Goal: Task Accomplishment & Management: Manage account settings

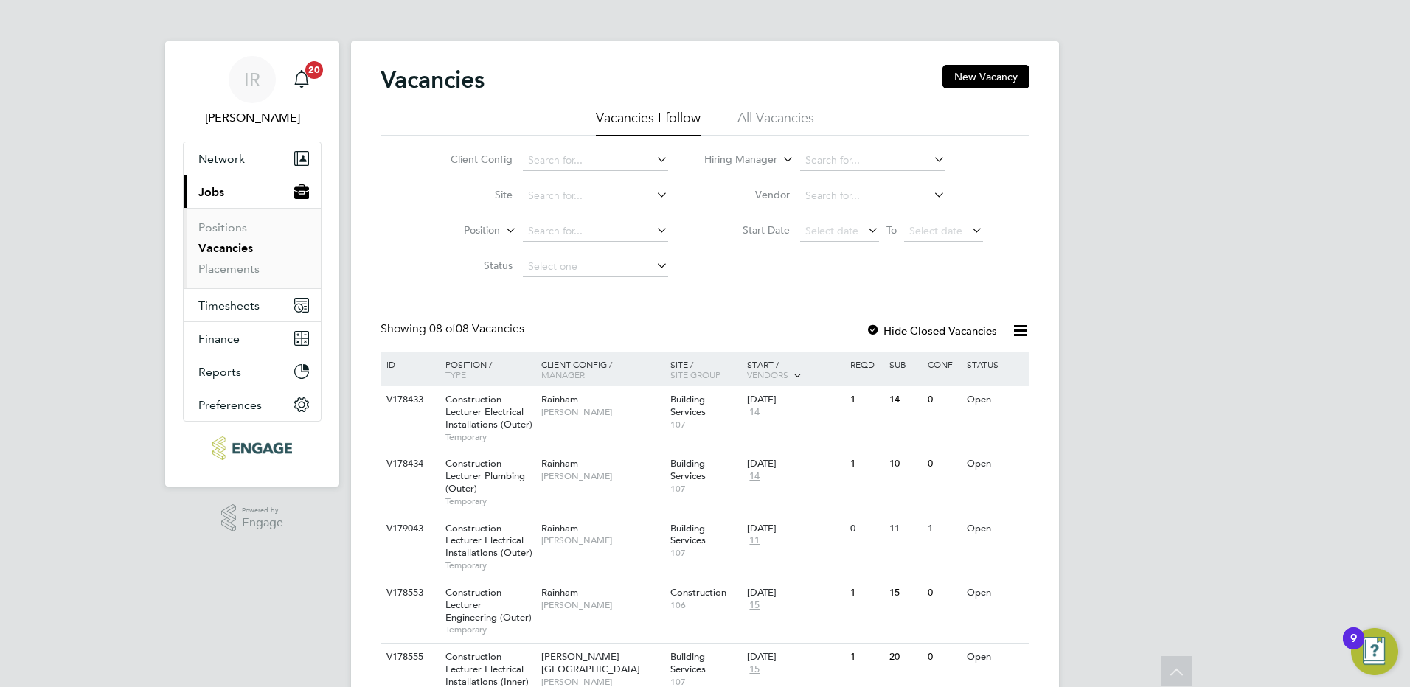
scroll to position [267, 0]
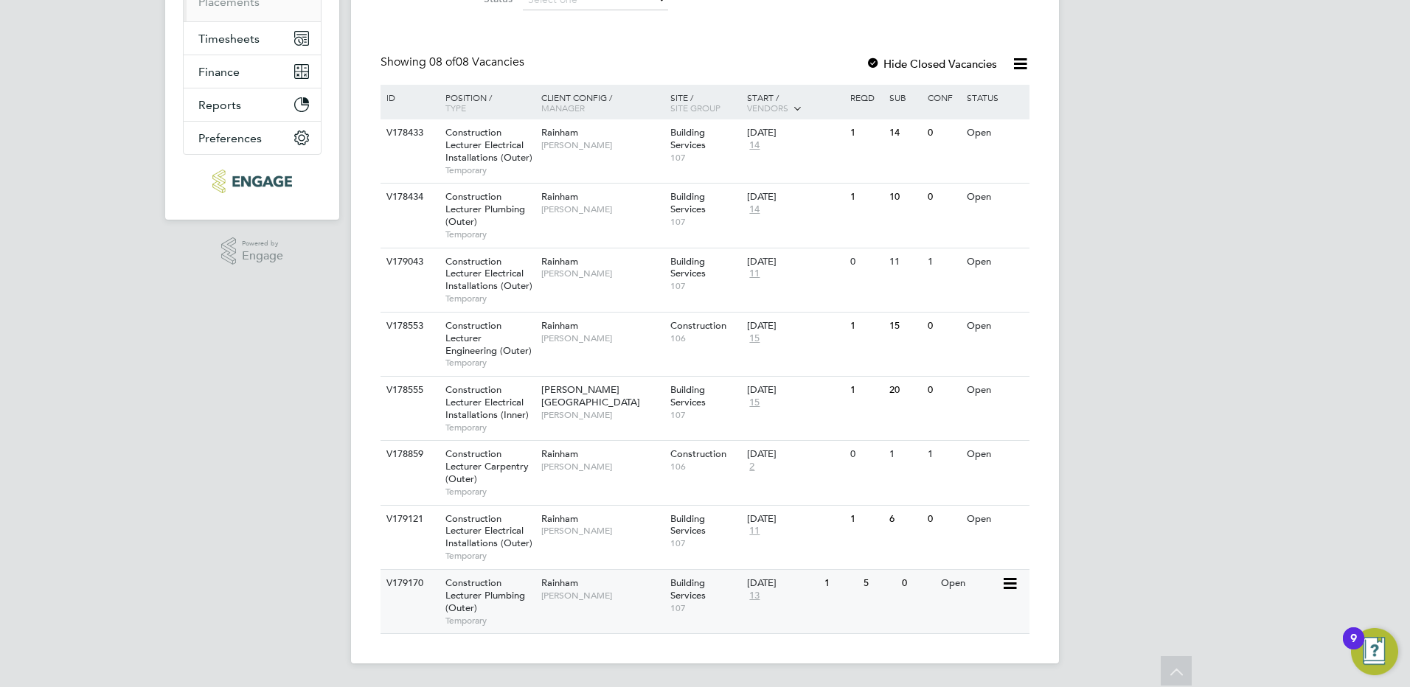
click at [562, 584] on span "Rainham" at bounding box center [559, 583] width 37 height 13
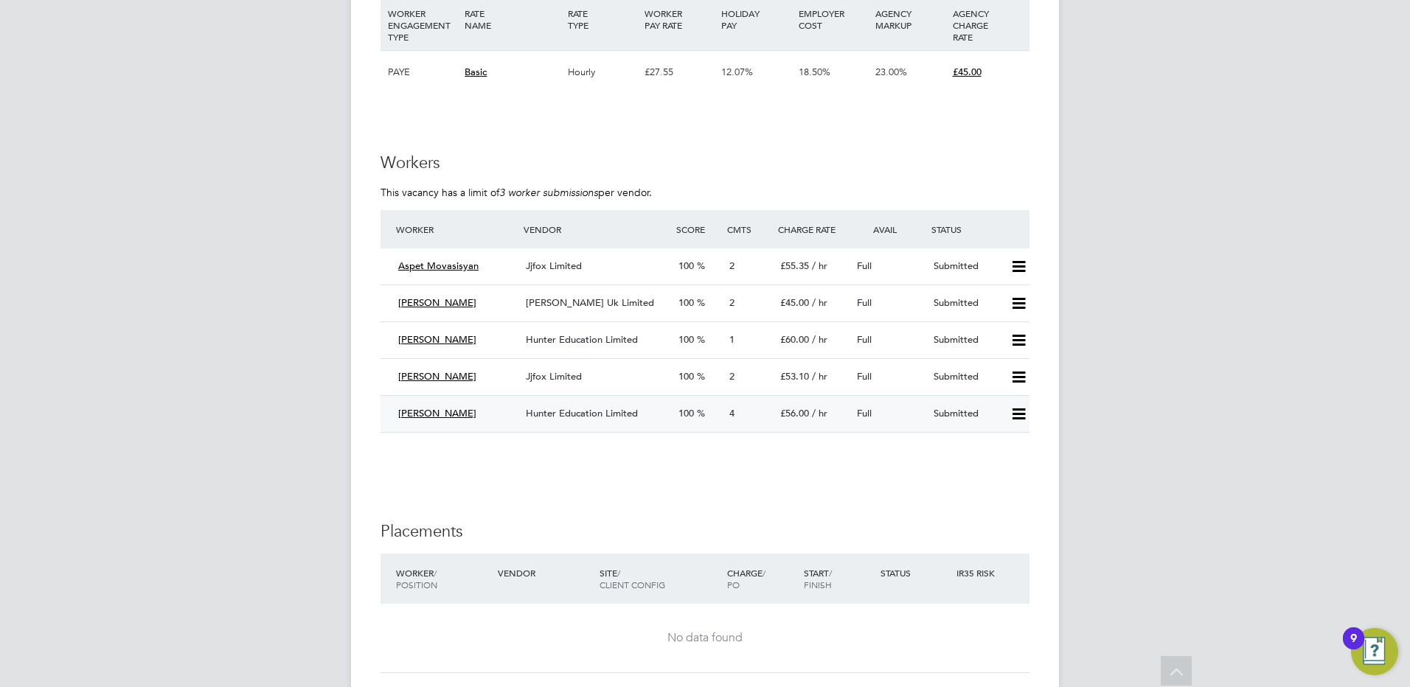
click at [589, 419] on div "Hunter Education Limited" at bounding box center [596, 414] width 153 height 24
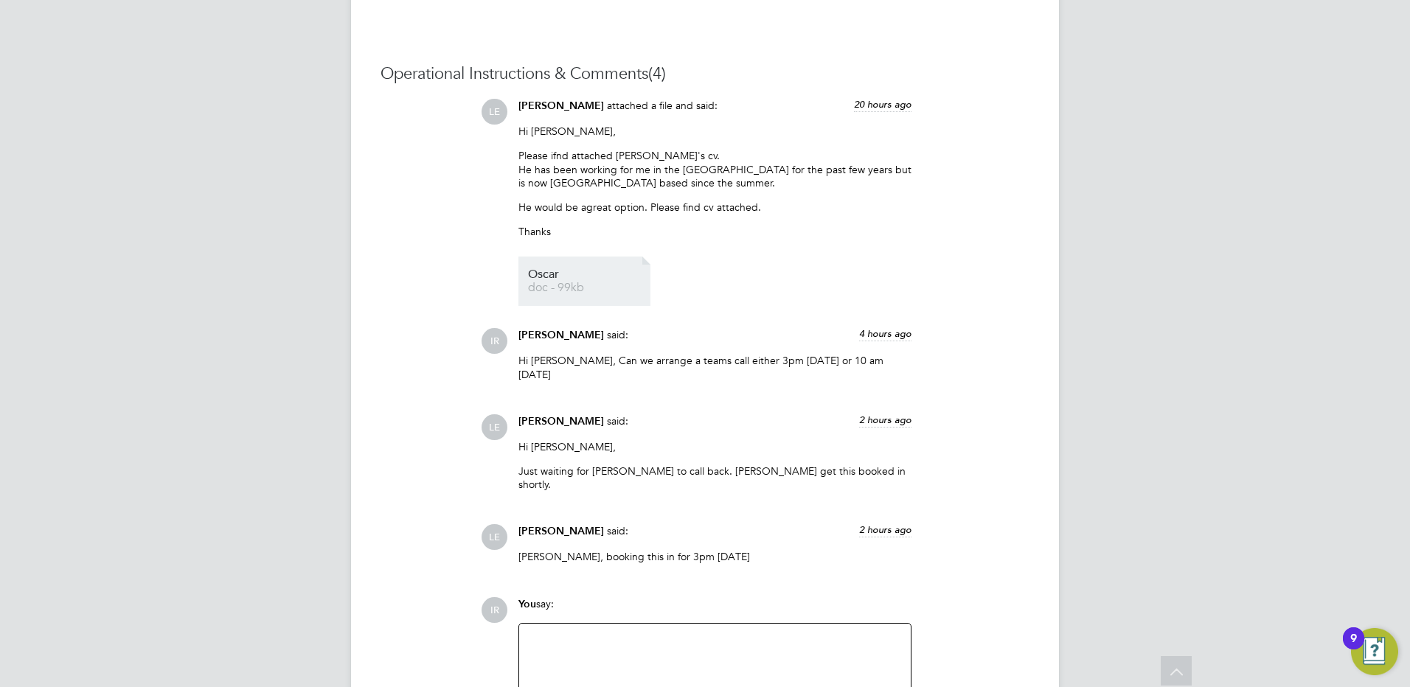
click at [548, 282] on link "Oscar doc - 99kb" at bounding box center [587, 281] width 118 height 24
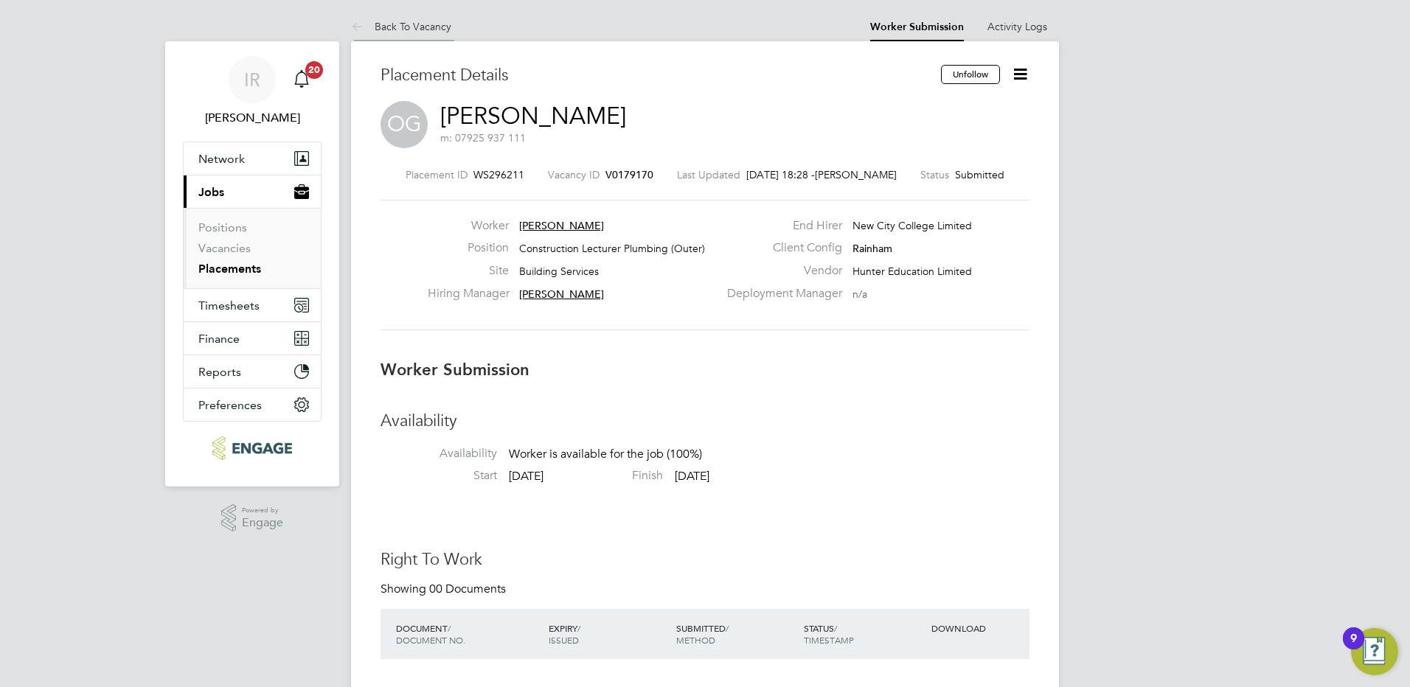
click at [400, 30] on link "Back To Vacancy" at bounding box center [401, 26] width 100 height 13
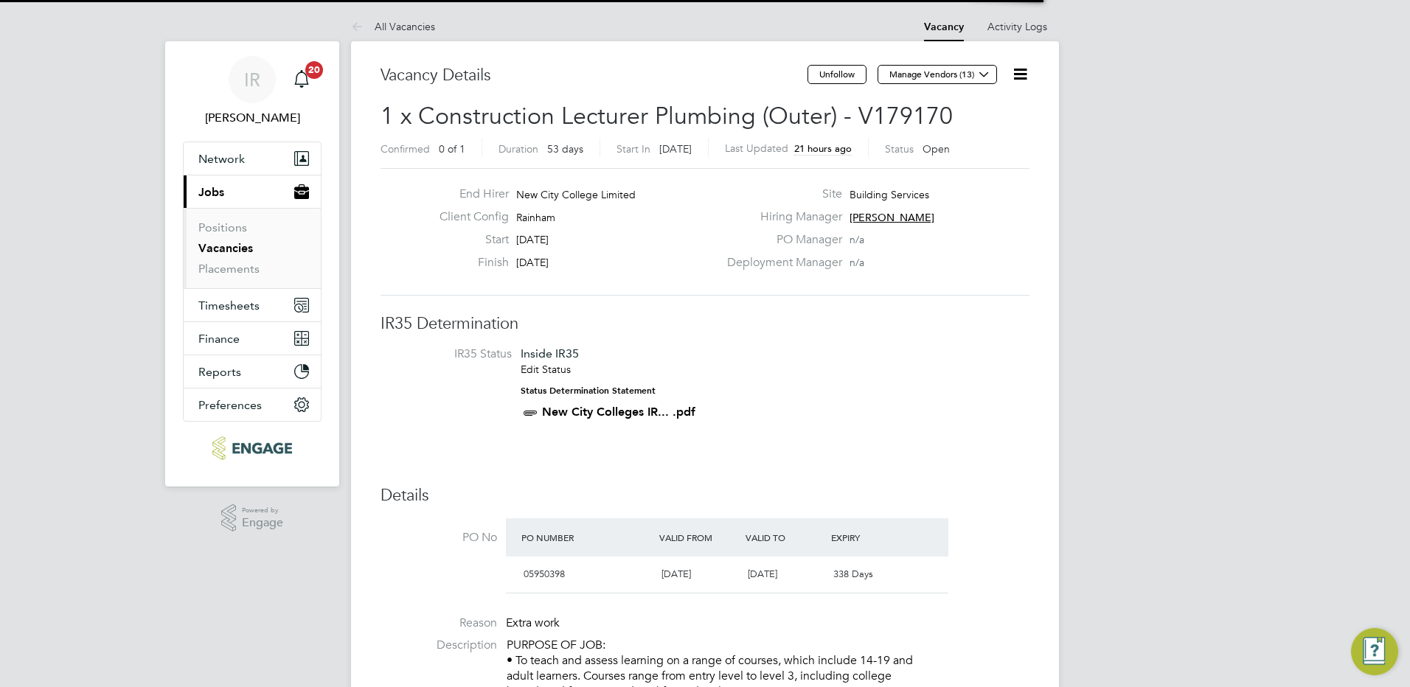
scroll to position [25, 139]
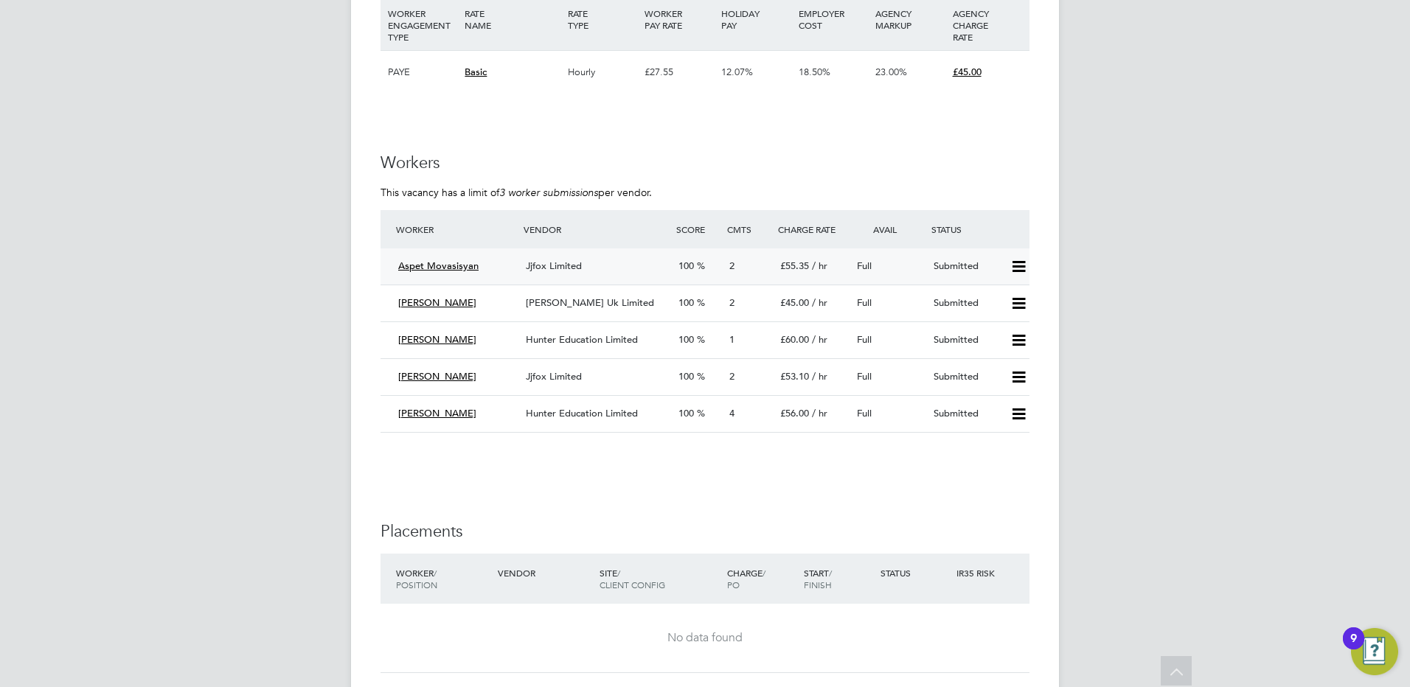
click at [1016, 261] on icon at bounding box center [1019, 267] width 18 height 12
click at [1000, 313] on li "Reject" at bounding box center [1000, 318] width 52 height 21
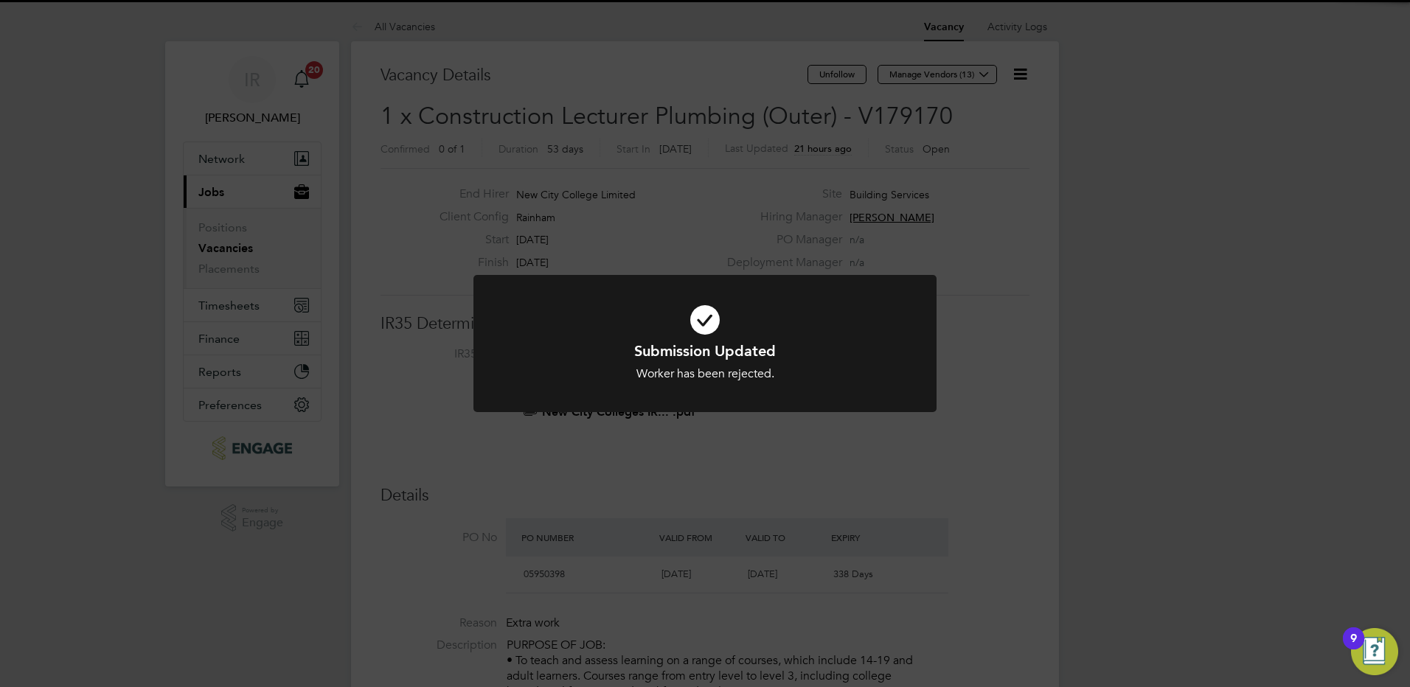
click at [963, 450] on div "Submission Updated Worker has been rejected. Cancel Okay" at bounding box center [705, 343] width 1410 height 687
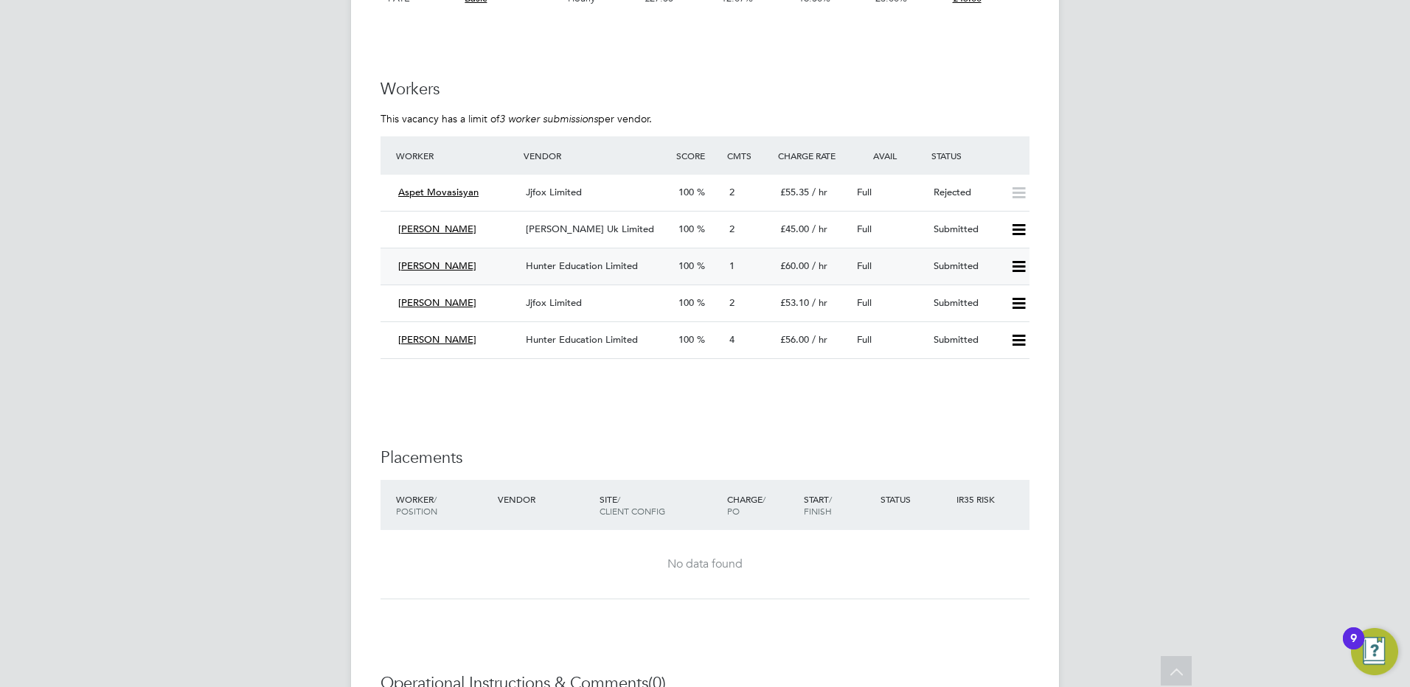
click at [1019, 264] on icon at bounding box center [1019, 267] width 18 height 12
click at [999, 316] on li "Reject" at bounding box center [1000, 318] width 52 height 21
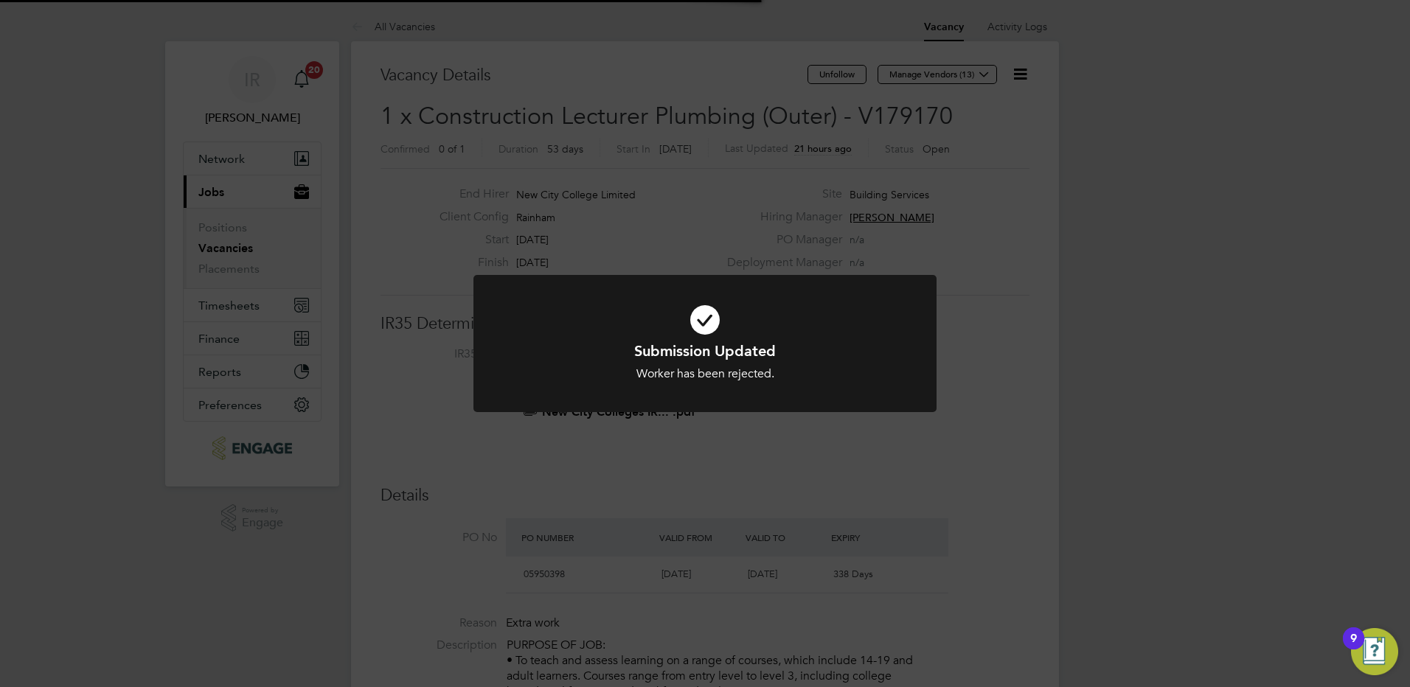
click at [884, 462] on div "Submission Updated Worker has been rejected. Cancel Okay" at bounding box center [705, 343] width 1410 height 687
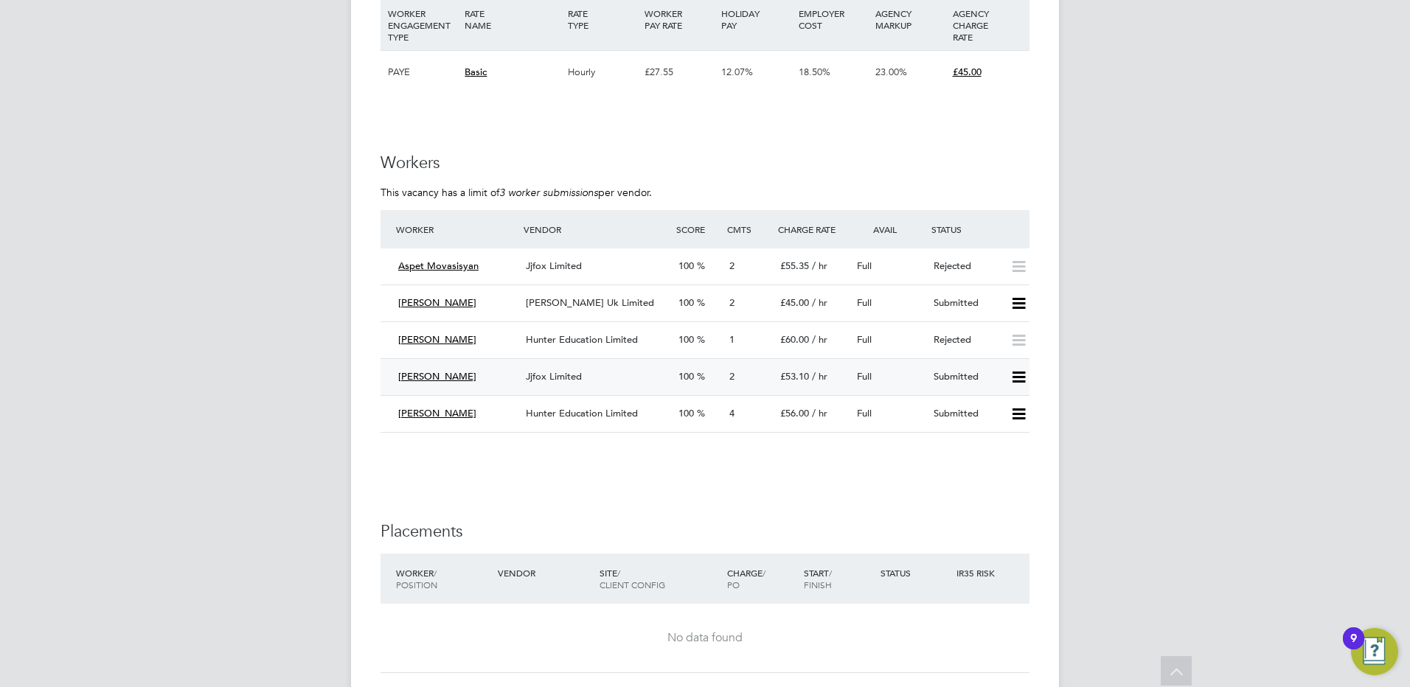
click at [550, 370] on span "Jjfox Limited" at bounding box center [554, 376] width 56 height 13
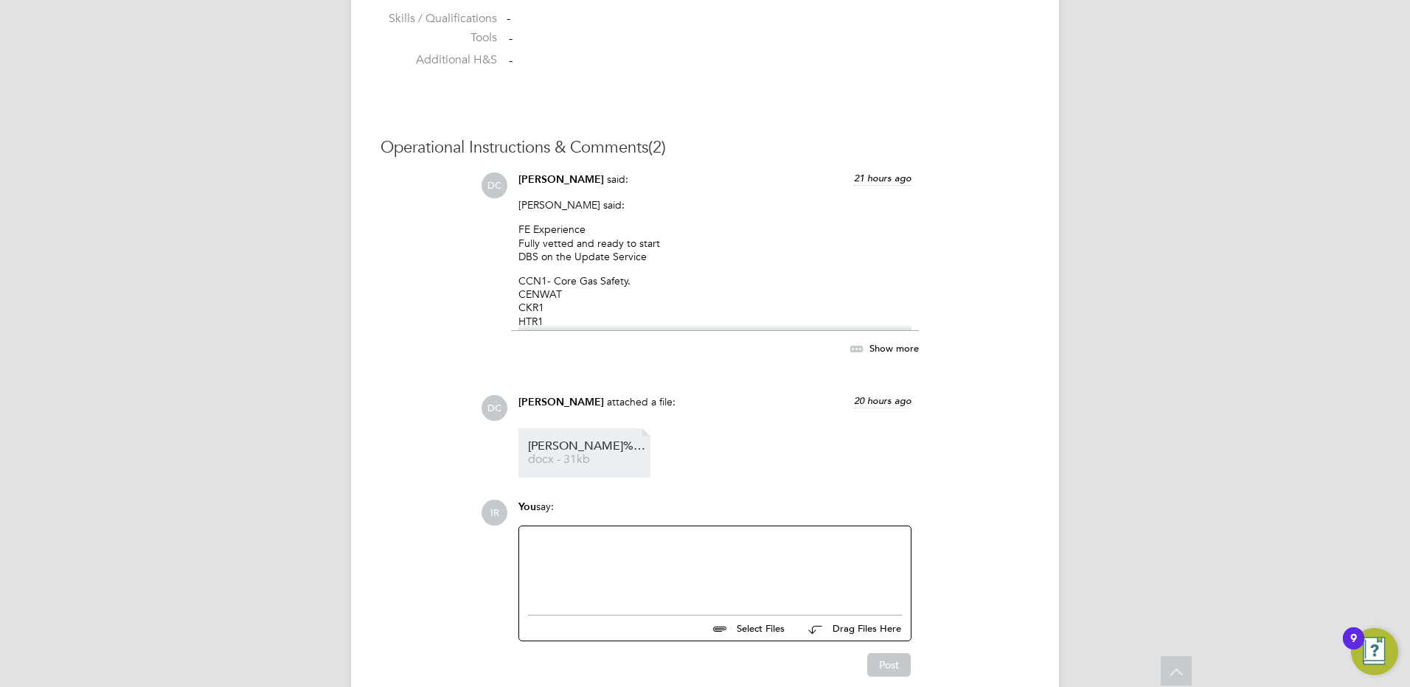
click at [580, 452] on span "Davies%20Charles%20HQ00654397%20(1)" at bounding box center [587, 446] width 118 height 11
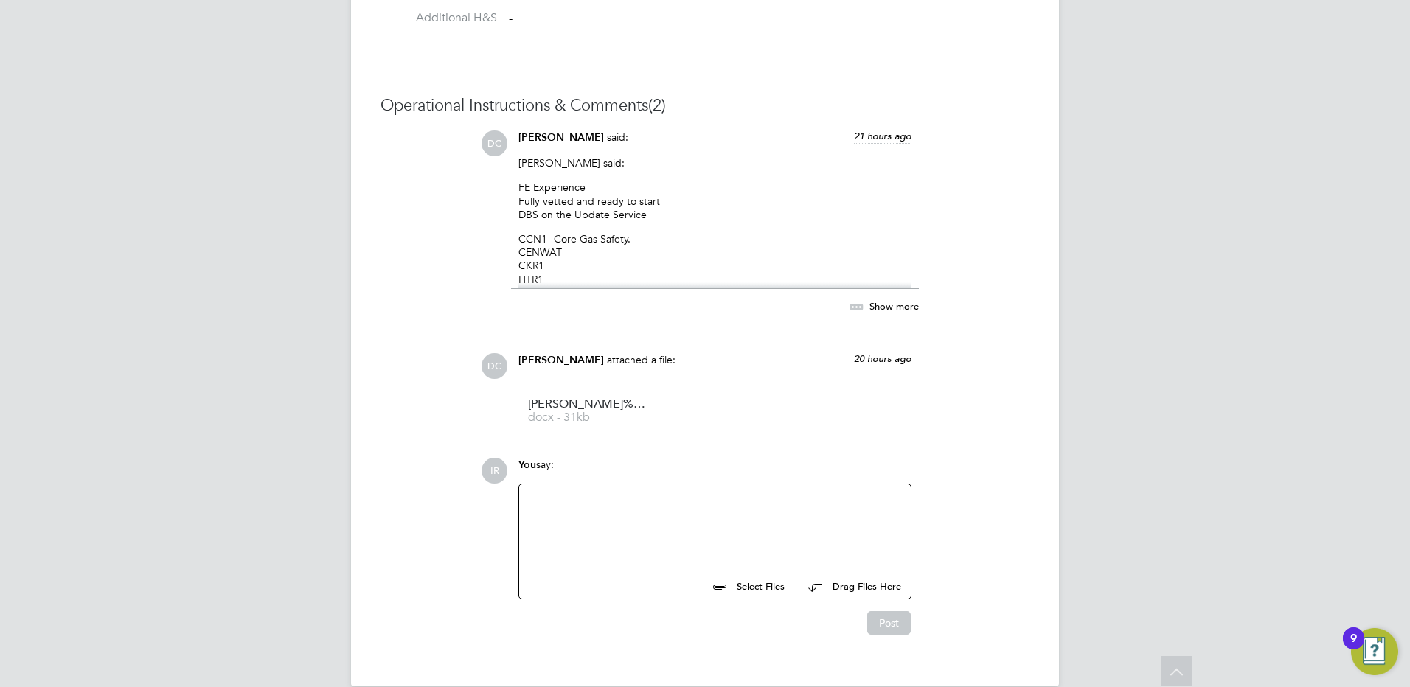
scroll to position [1320, 0]
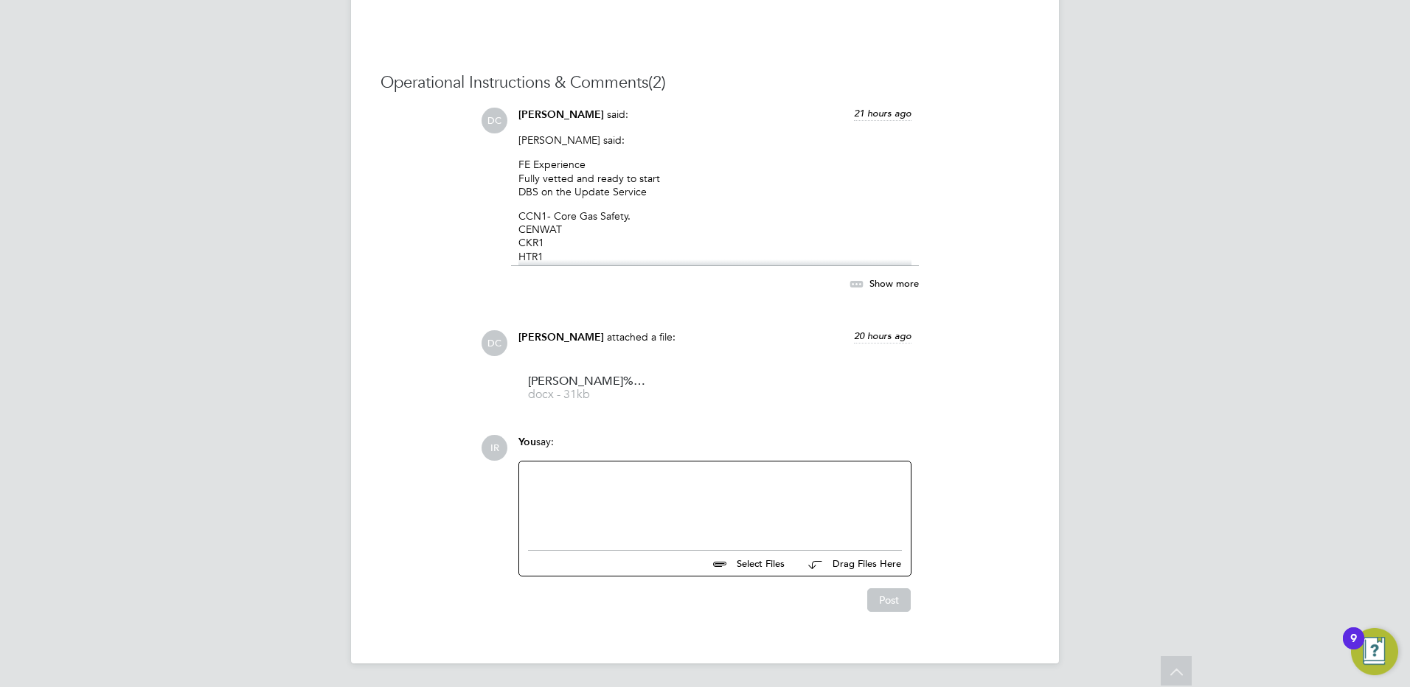
click at [614, 489] on div at bounding box center [715, 502] width 374 height 63
click at [884, 604] on button "Post" at bounding box center [889, 601] width 44 height 24
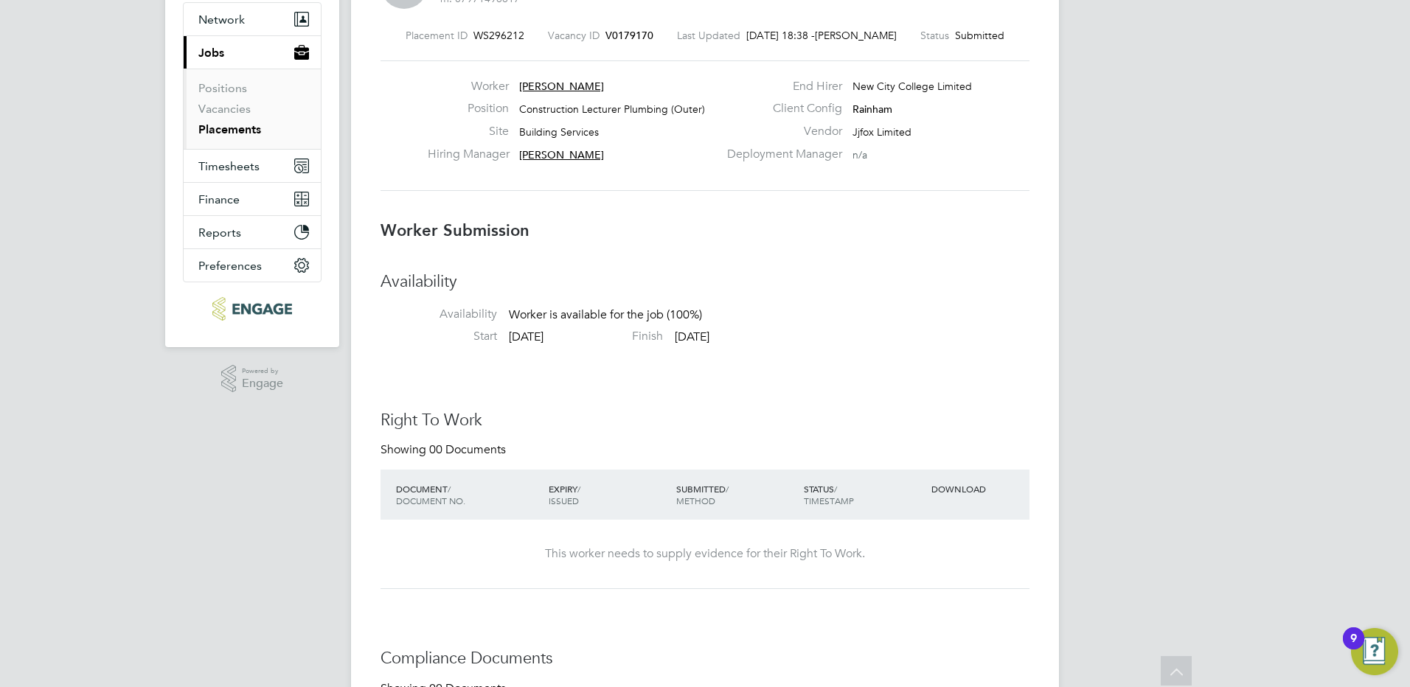
scroll to position [0, 0]
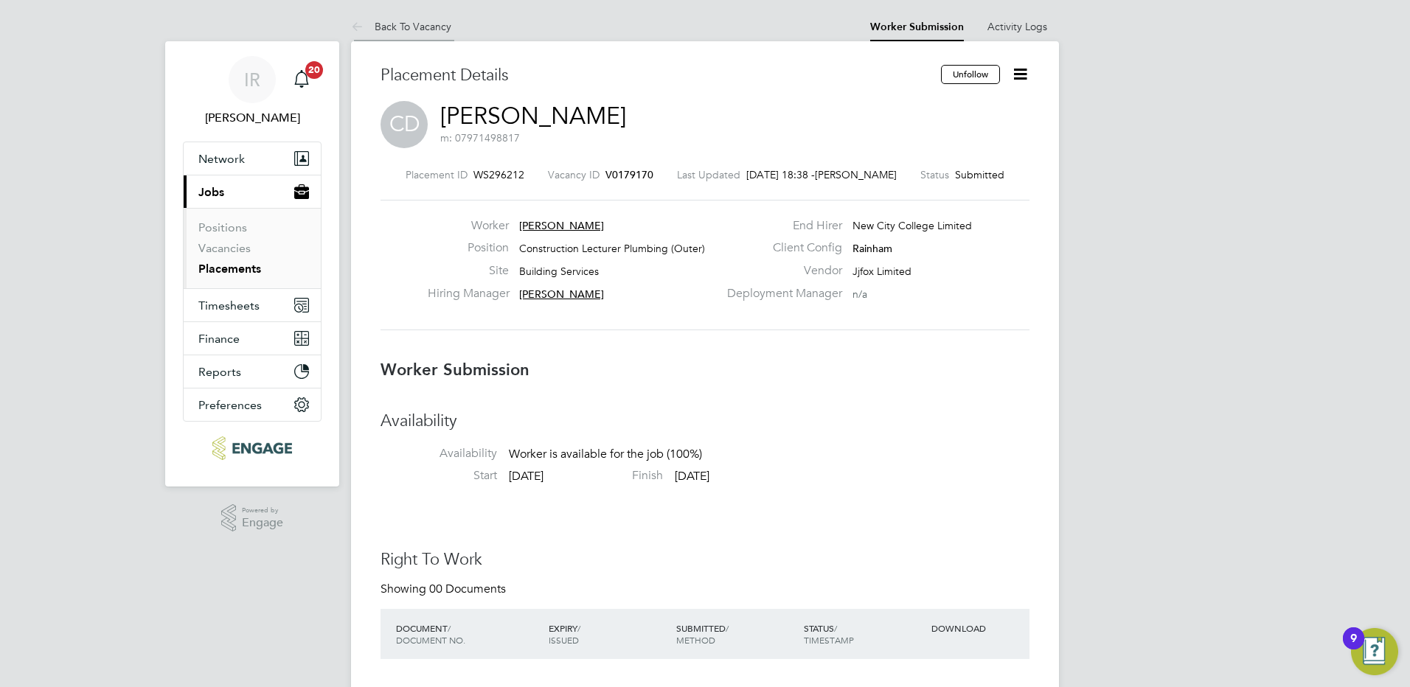
click at [425, 27] on link "Back To Vacancy" at bounding box center [401, 26] width 100 height 13
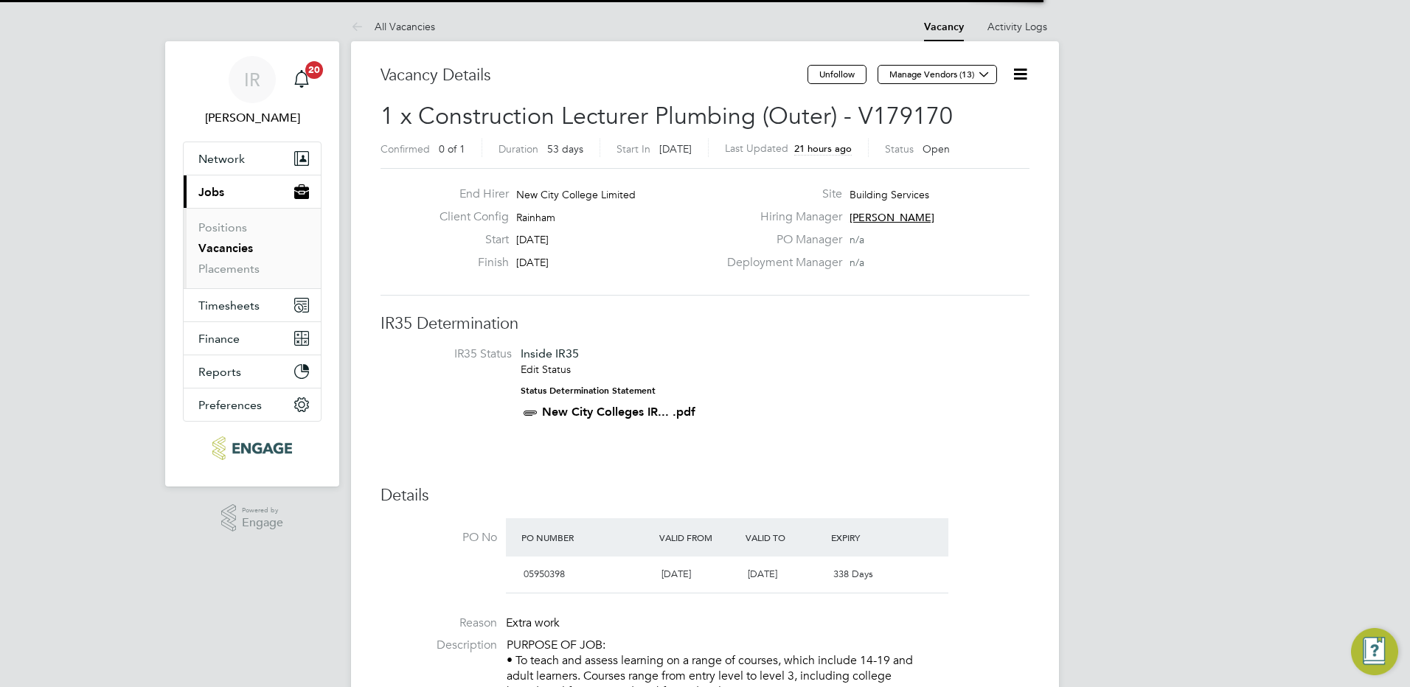
scroll to position [44, 103]
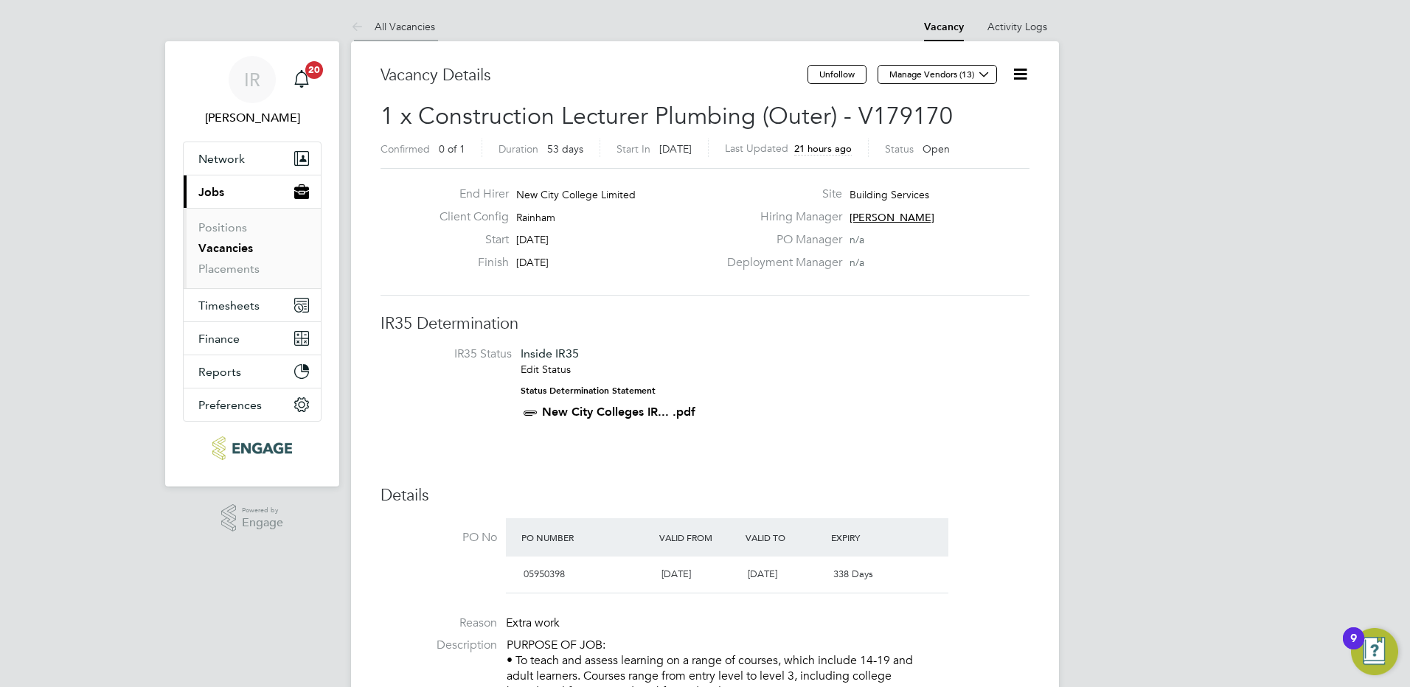
click at [406, 32] on link "All Vacancies" at bounding box center [393, 26] width 84 height 13
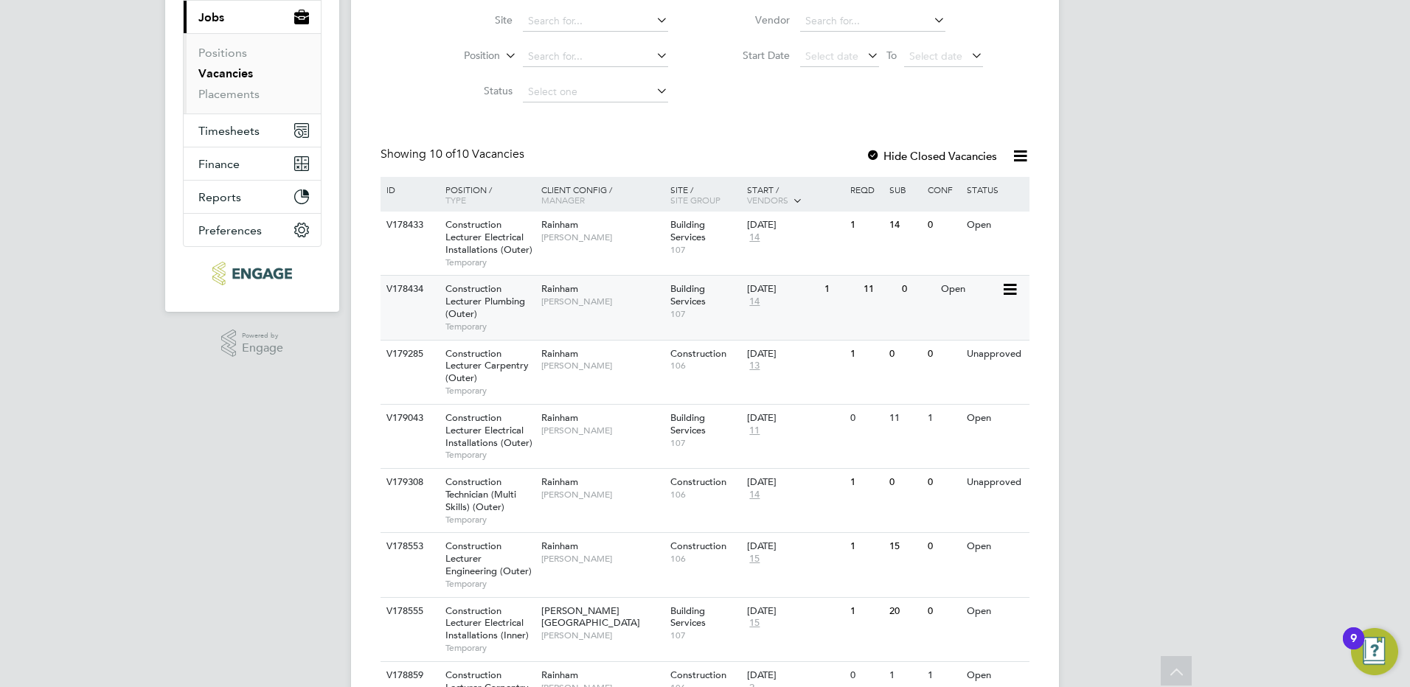
click at [551, 294] on span "Rainham" at bounding box center [559, 288] width 37 height 13
click at [1325, 147] on div "IR [PERSON_NAME] Notifications 20 Applications: Network Sites Workers Current p…" at bounding box center [705, 367] width 1410 height 1084
click at [465, 373] on span "Construction Lecturer Carpentry (Outer)" at bounding box center [487, 366] width 83 height 38
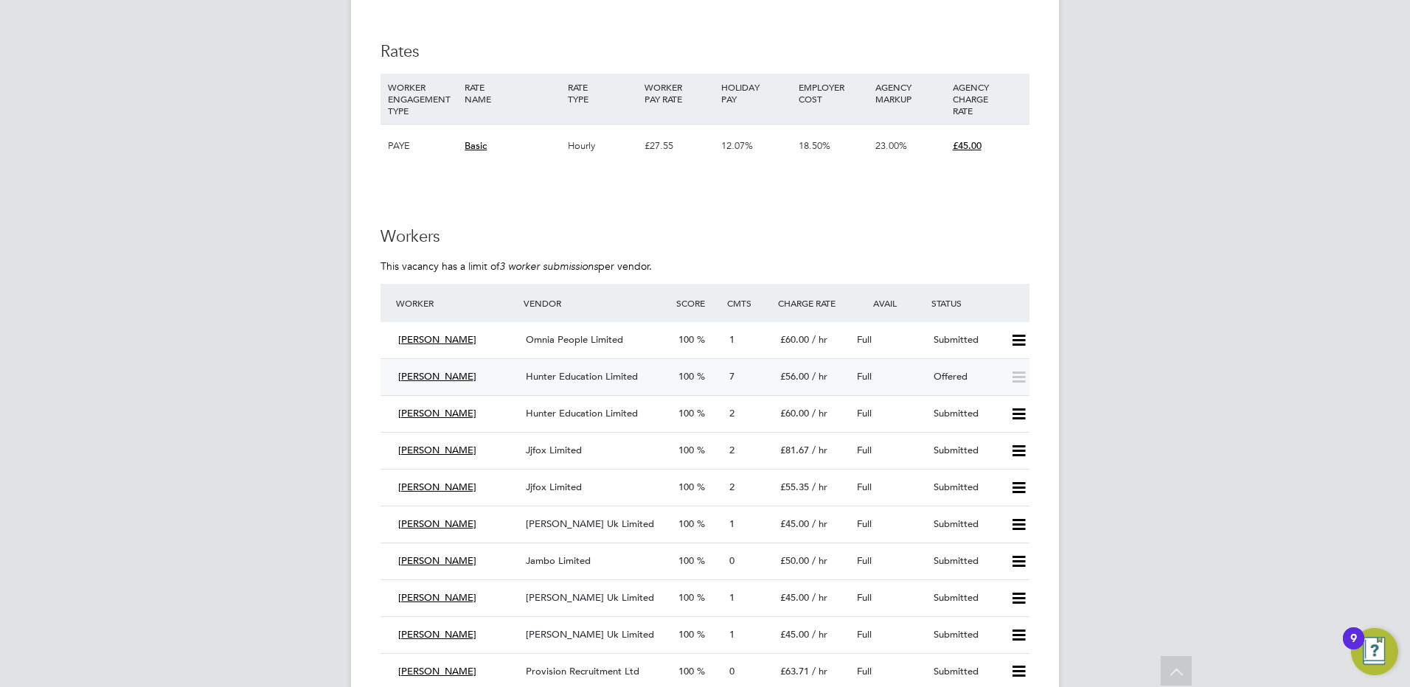
click at [599, 378] on span "Hunter Education Limited" at bounding box center [582, 376] width 112 height 13
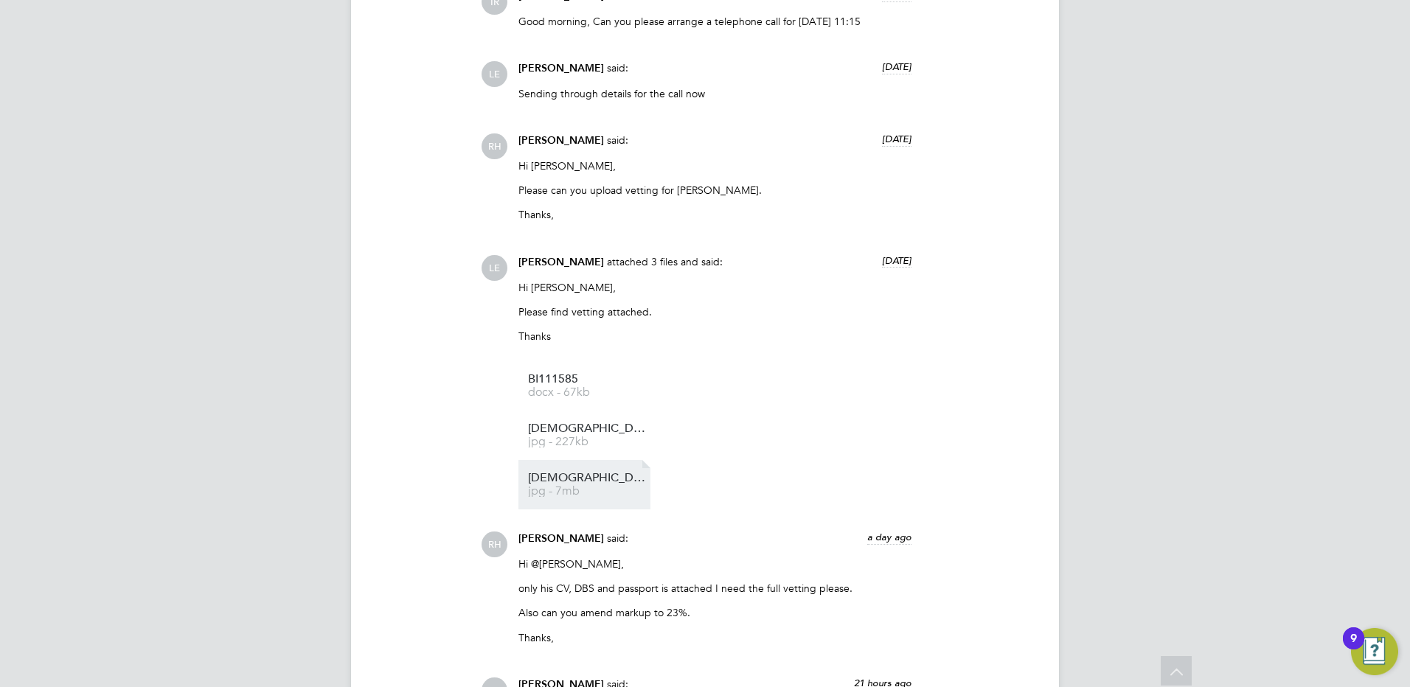
click at [575, 497] on span "jpg - 7mb" at bounding box center [587, 491] width 118 height 11
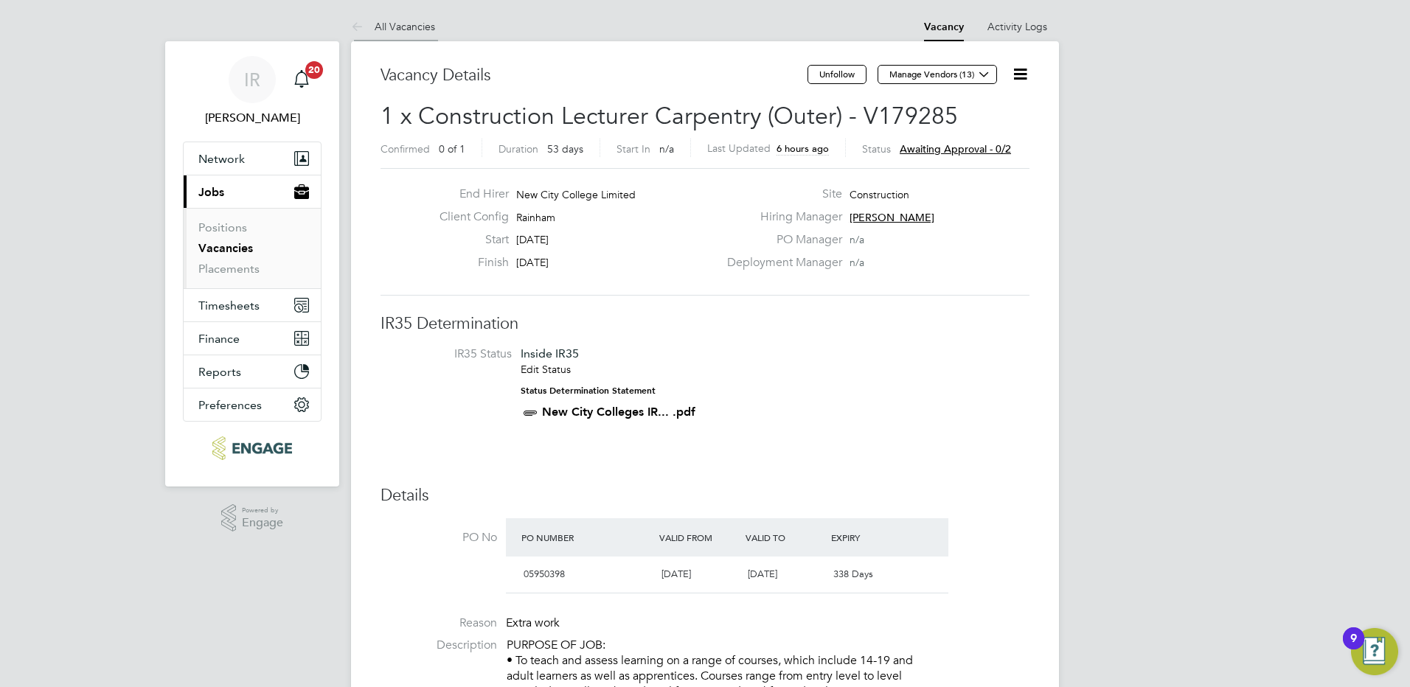
click at [408, 21] on link "All Vacancies" at bounding box center [393, 26] width 84 height 13
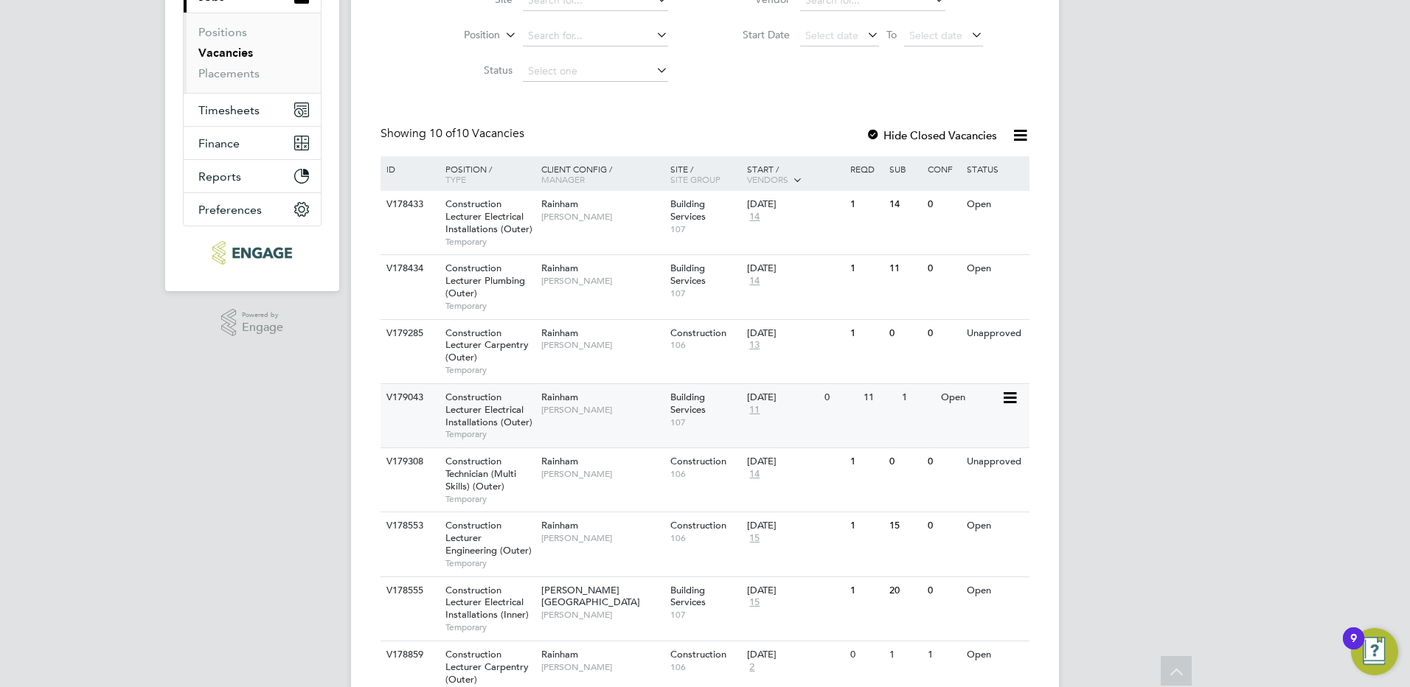
scroll to position [221, 0]
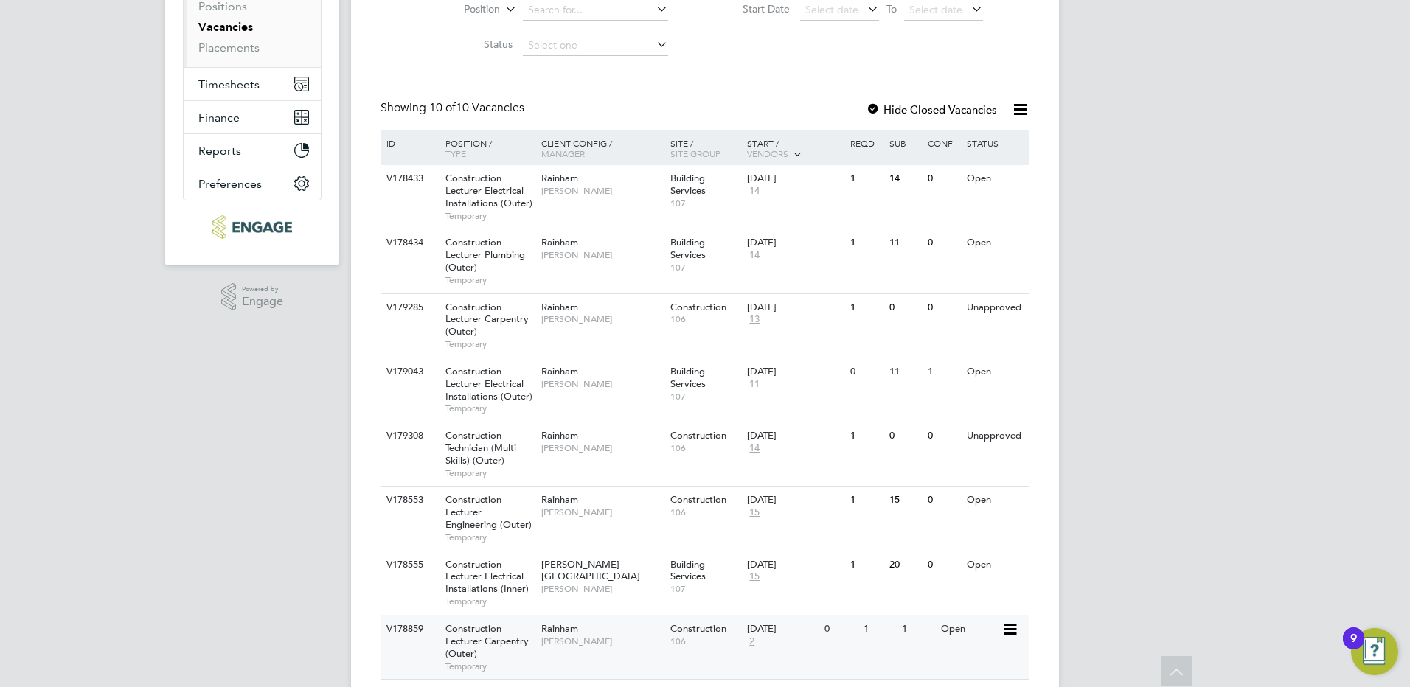
click at [536, 617] on div "Construction Lecturer Carpentry (Outer) Temporary" at bounding box center [485, 647] width 103 height 63
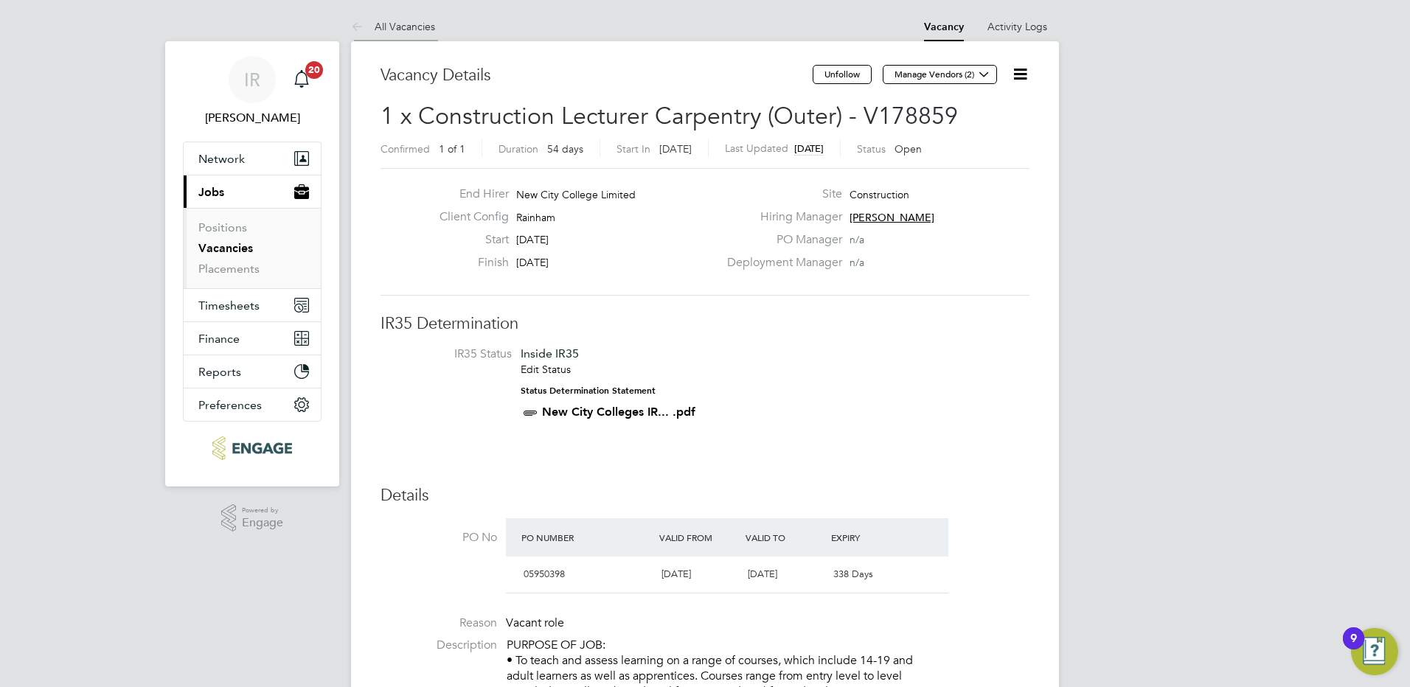
click at [398, 23] on link "All Vacancies" at bounding box center [393, 26] width 84 height 13
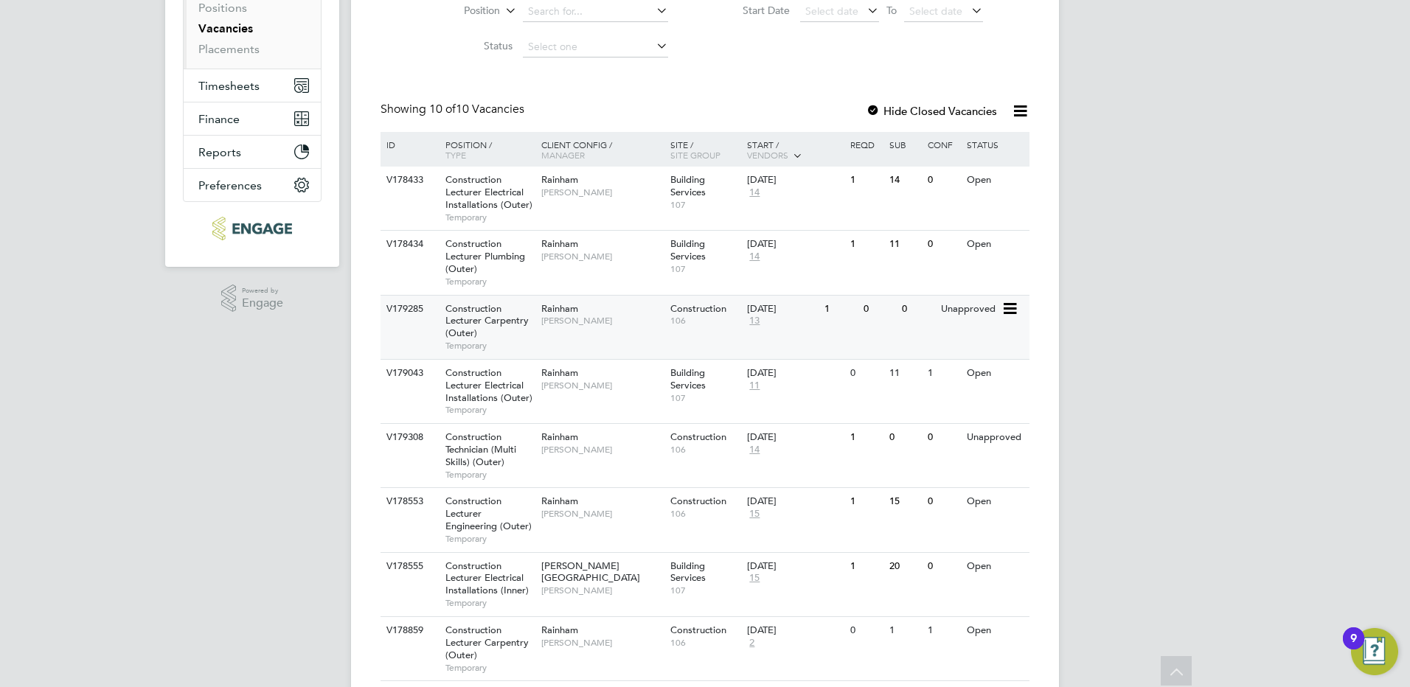
scroll to position [221, 0]
click at [223, 46] on link "Placements" at bounding box center [228, 48] width 61 height 14
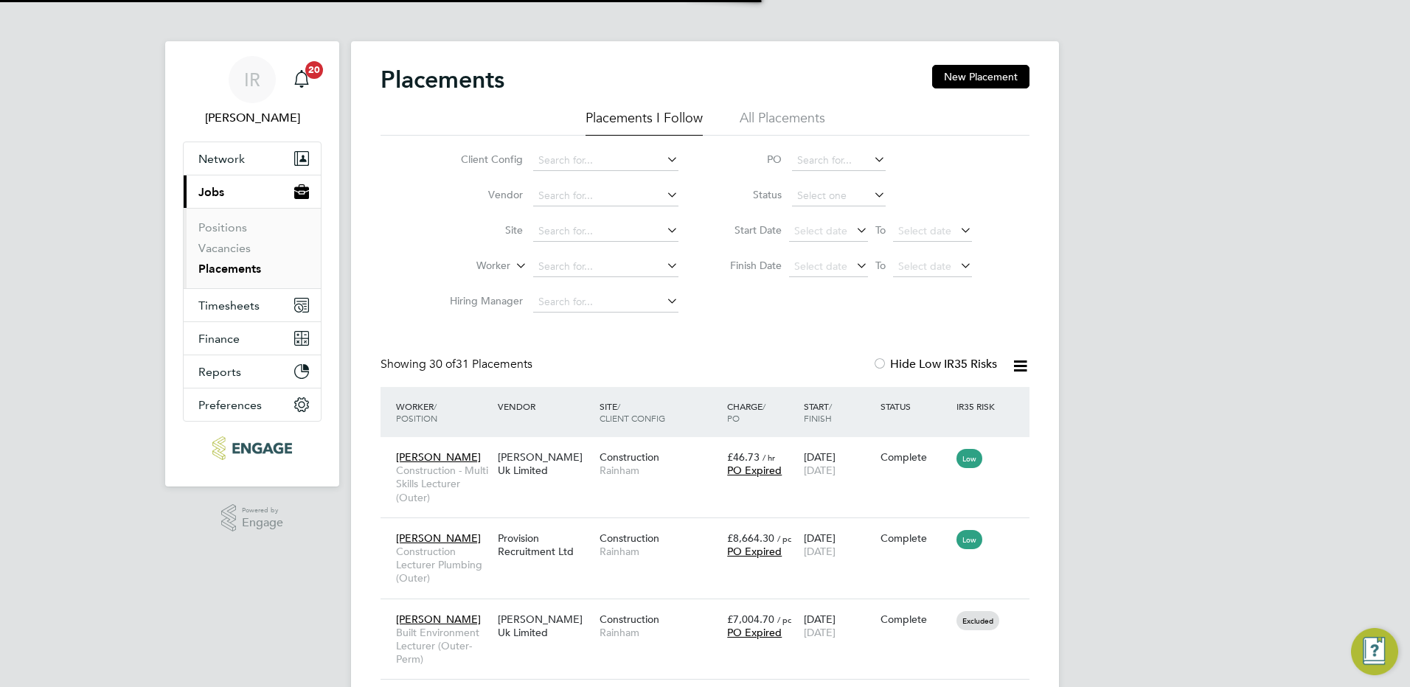
scroll to position [7, 7]
click at [229, 248] on link "Vacancies" at bounding box center [224, 248] width 52 height 14
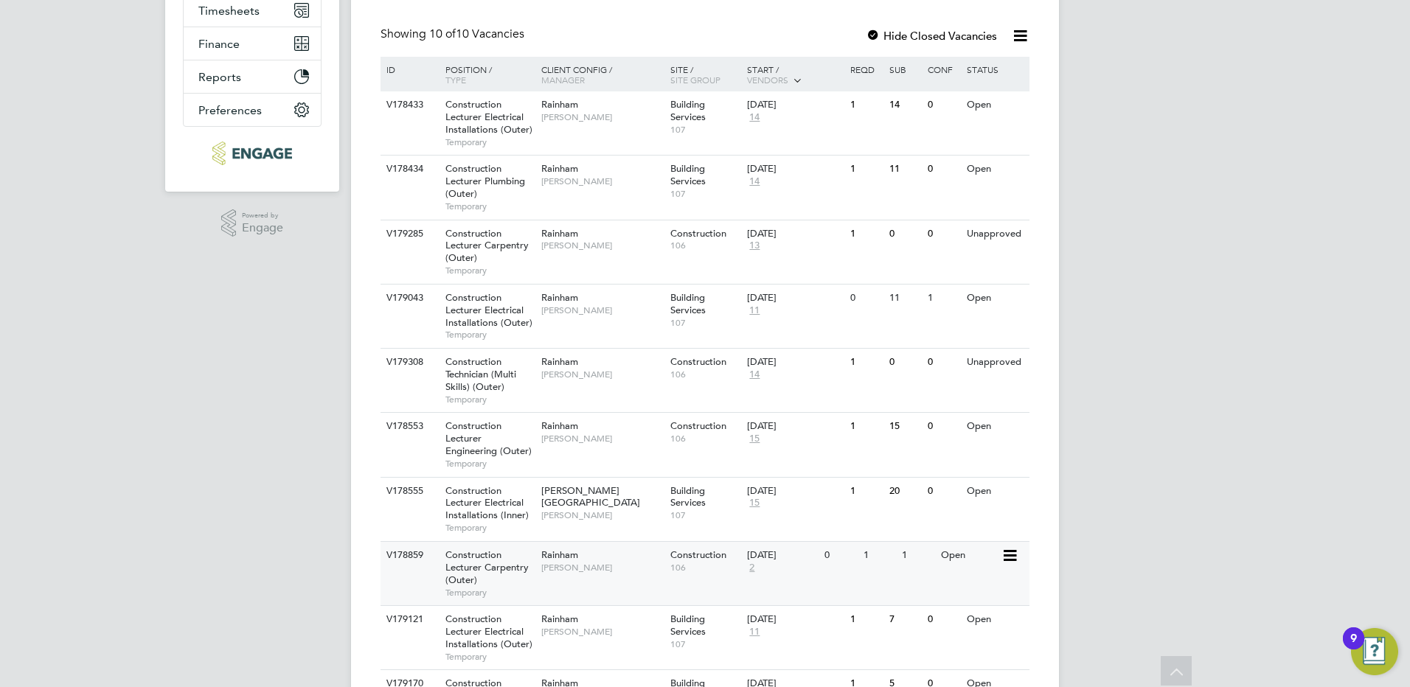
click at [540, 570] on div "Rainham Ian Rist" at bounding box center [602, 561] width 129 height 38
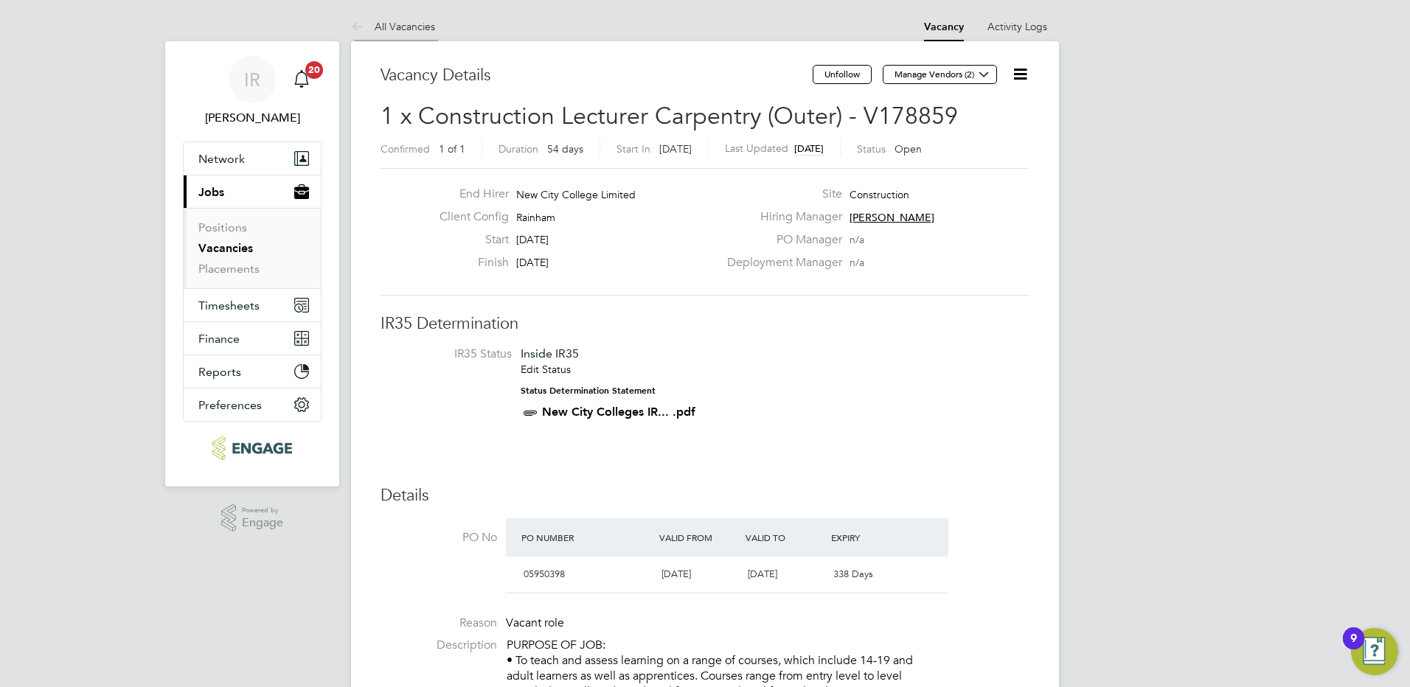
click at [402, 24] on link "All Vacancies" at bounding box center [393, 26] width 84 height 13
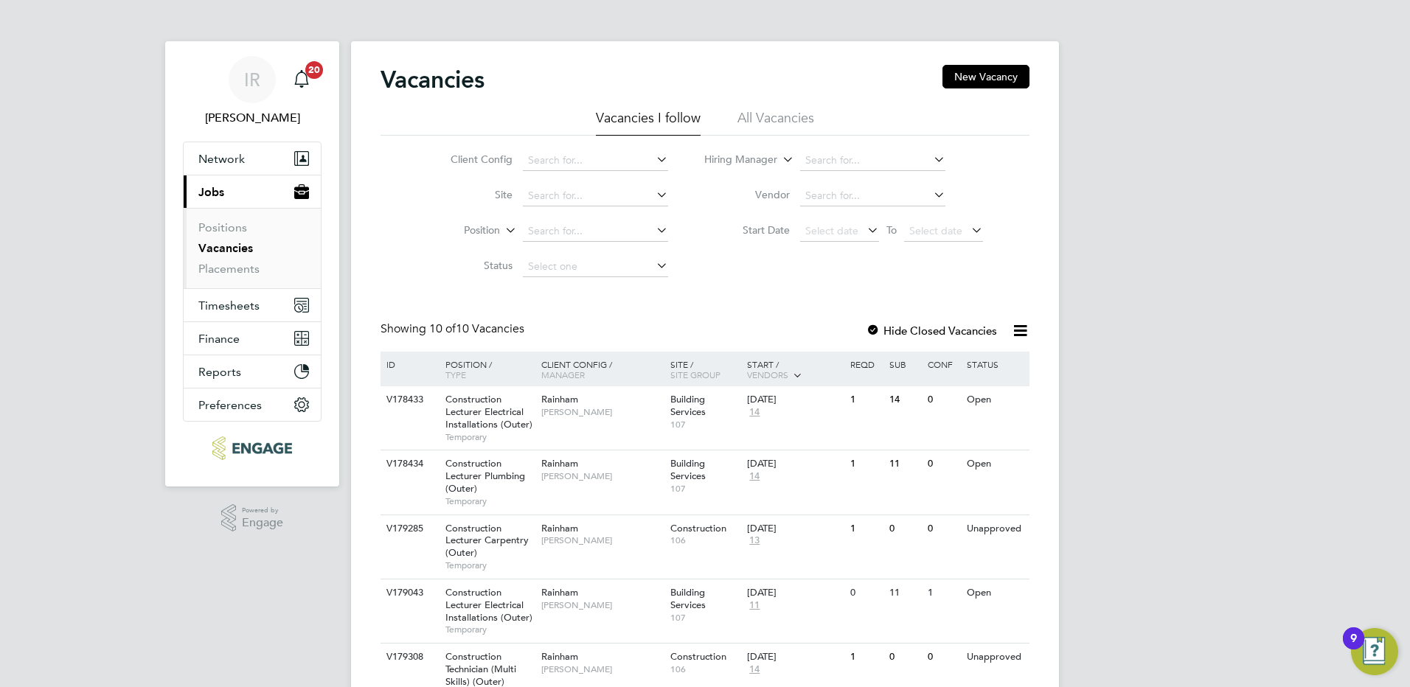
click at [574, 69] on div "Vacancies New Vacancy" at bounding box center [705, 87] width 649 height 44
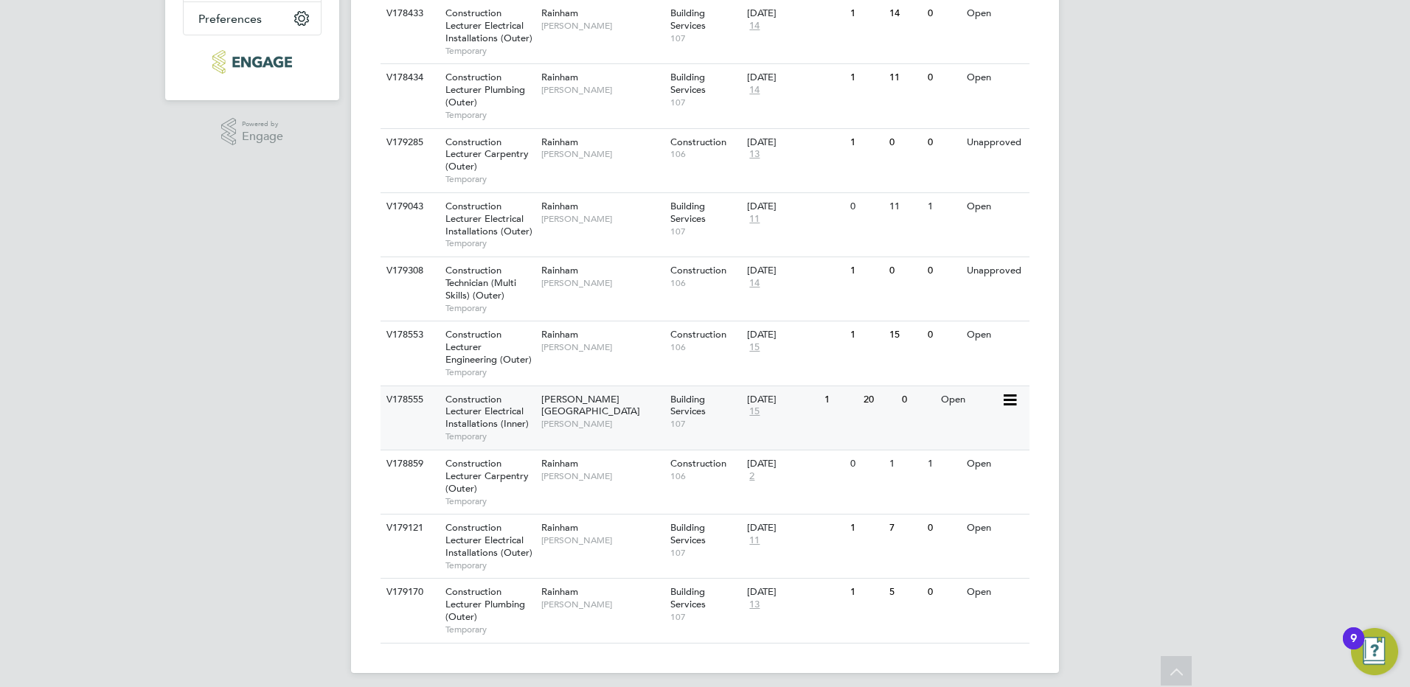
scroll to position [396, 0]
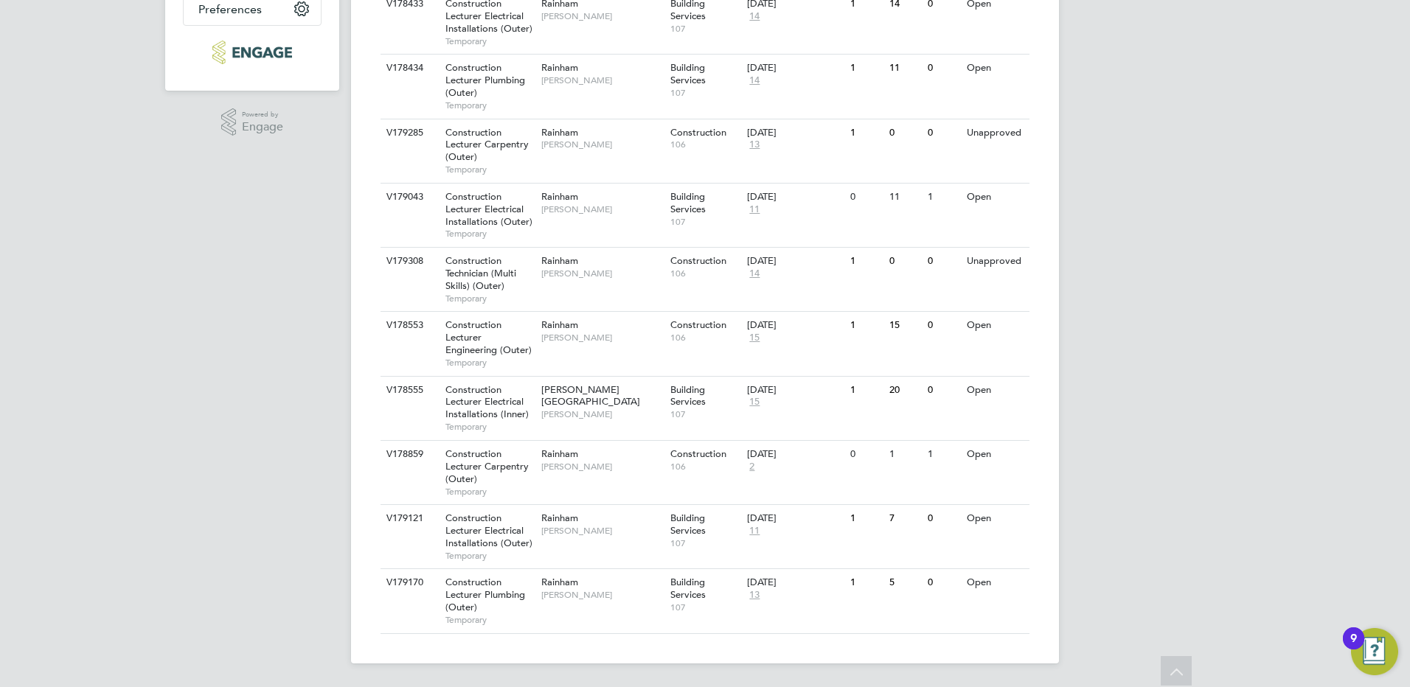
click at [113, 400] on div "IR [PERSON_NAME] Notifications 20 Applications: Network Sites Workers Current p…" at bounding box center [705, 146] width 1410 height 1084
